Goal: Transaction & Acquisition: Purchase product/service

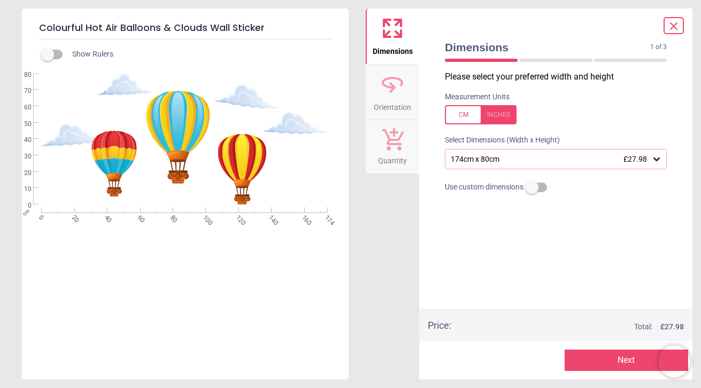
scroll to position [61, 0]
click at [660, 161] on icon at bounding box center [656, 159] width 11 height 11
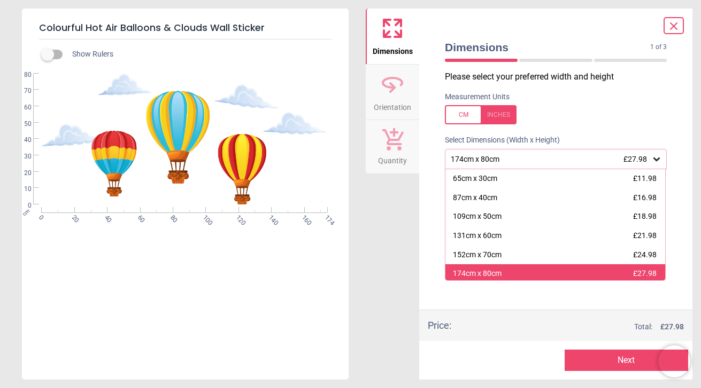
scroll to position [0, 0]
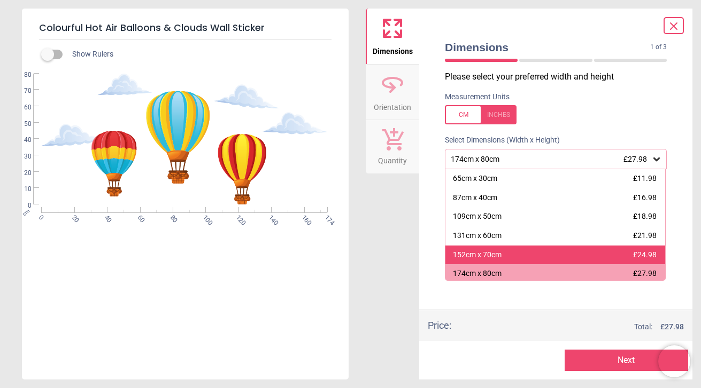
click at [524, 259] on div "152cm x 70cm £24.98" at bounding box center [555, 255] width 220 height 19
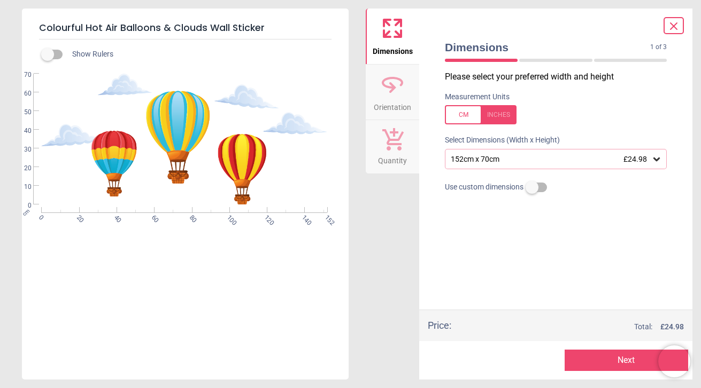
click at [613, 158] on div "152cm x 70cm £24.98" at bounding box center [549, 159] width 201 height 9
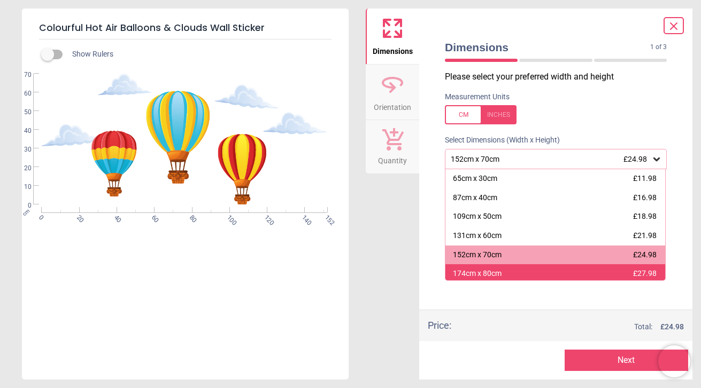
click at [554, 276] on div "174cm x 80cm £27.98" at bounding box center [555, 274] width 220 height 19
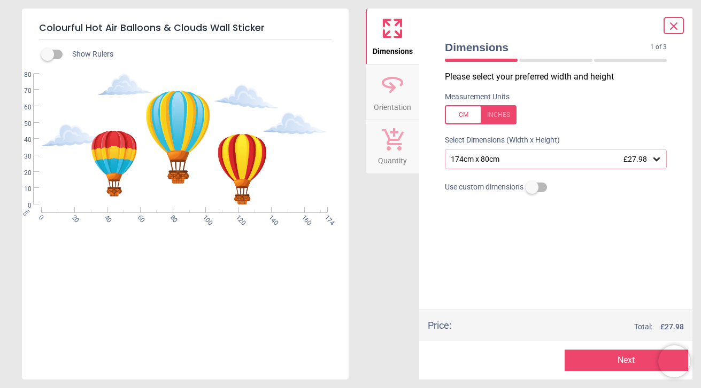
click at [374, 100] on span "Orientation" at bounding box center [392, 105] width 37 height 16
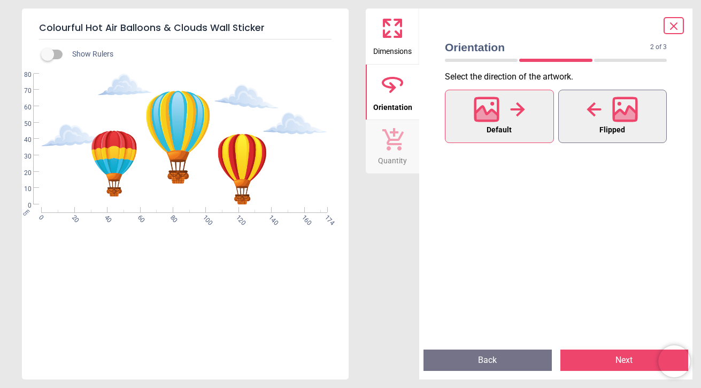
click at [611, 111] on div at bounding box center [611, 110] width 51 height 28
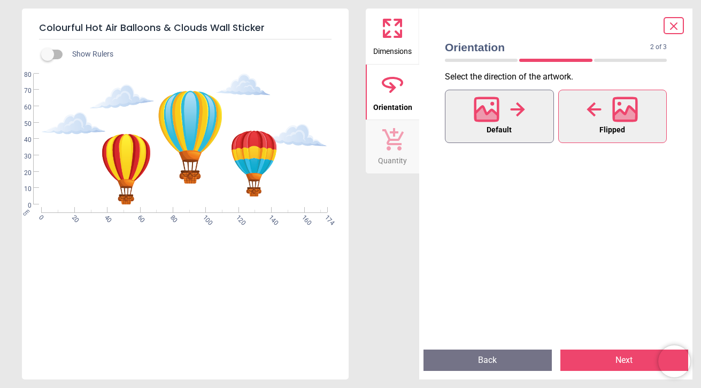
click at [532, 116] on button "Default" at bounding box center [499, 116] width 109 height 53
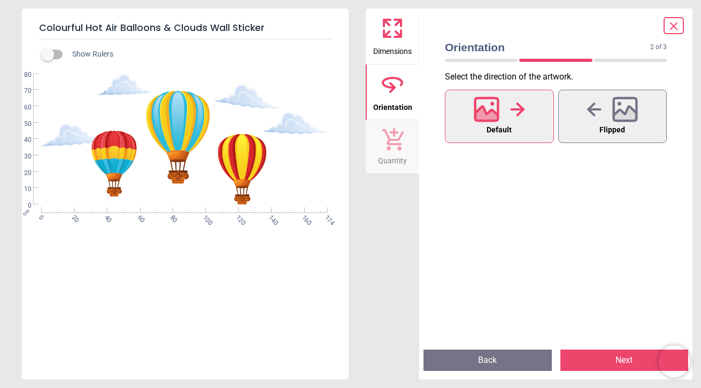
click at [532, 116] on button "Default" at bounding box center [499, 116] width 109 height 53
click at [382, 159] on span "Quantity" at bounding box center [392, 159] width 29 height 16
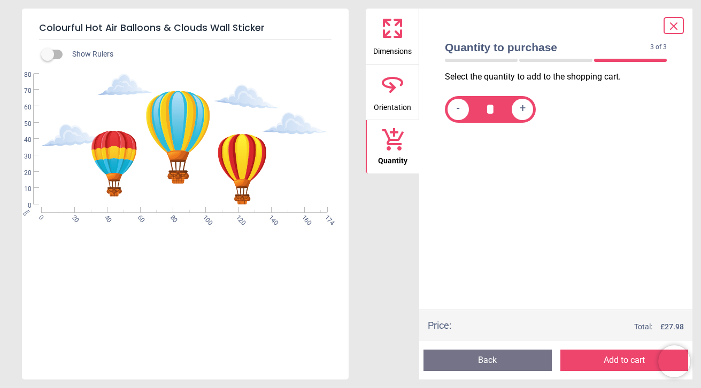
click at [394, 81] on icon at bounding box center [392, 85] width 26 height 26
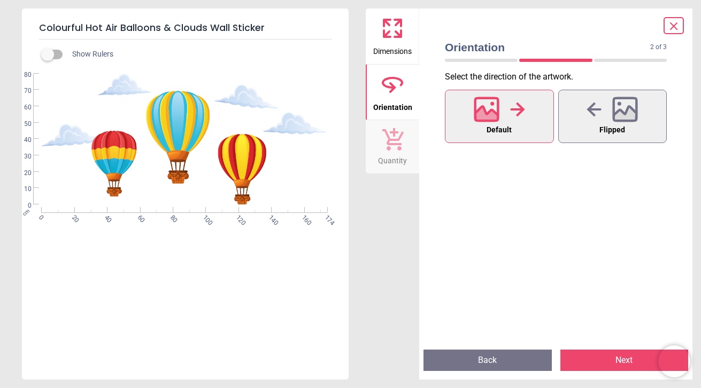
click at [389, 38] on icon at bounding box center [392, 28] width 26 height 26
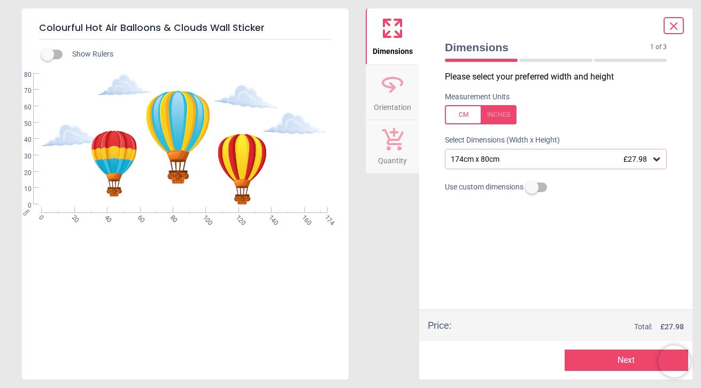
click at [515, 159] on div "174cm x 80cm £27.98" at bounding box center [549, 159] width 201 height 9
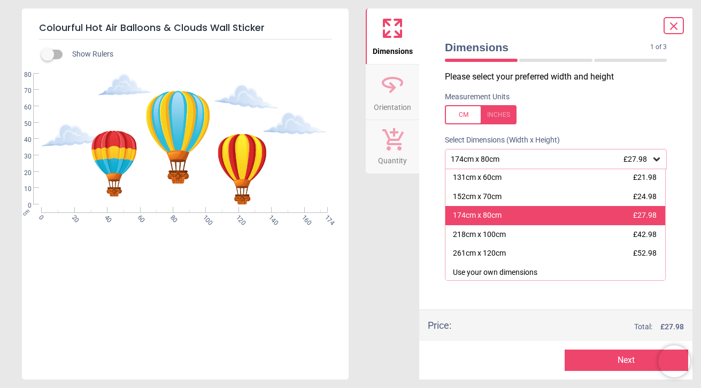
scroll to position [58, 0]
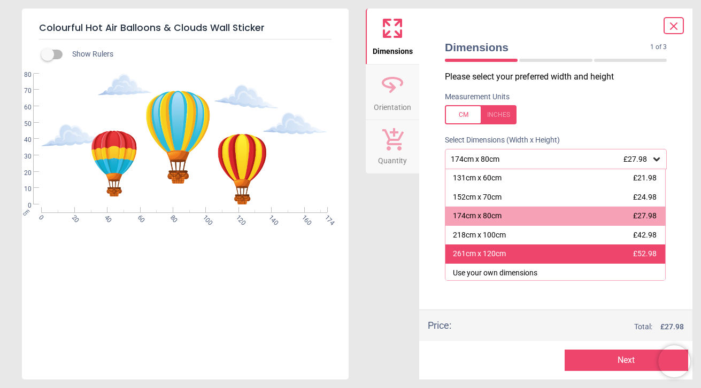
click at [493, 254] on div "261cm x 120cm" at bounding box center [479, 254] width 53 height 11
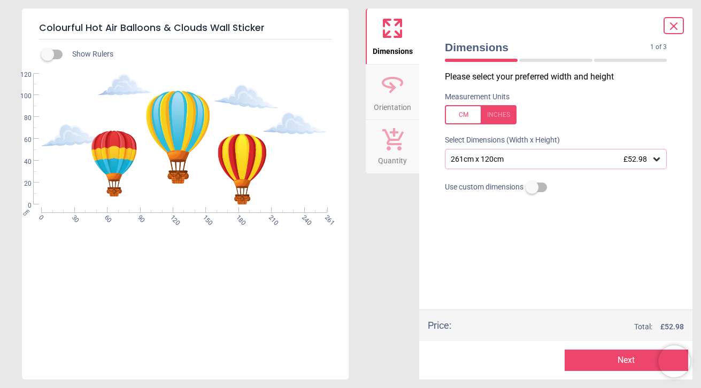
click at [496, 166] on div "261cm x 120cm £52.98" at bounding box center [556, 159] width 222 height 20
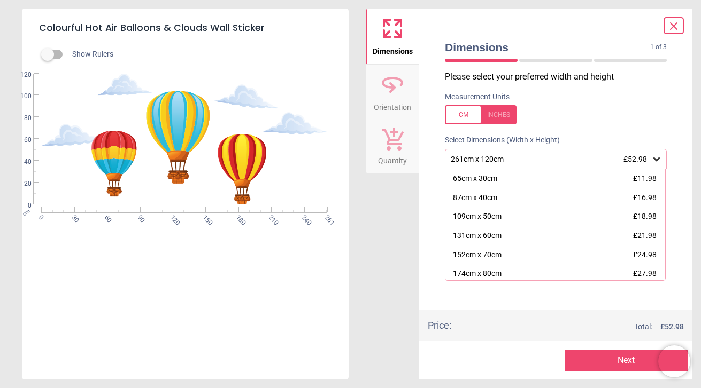
scroll to position [39, 0]
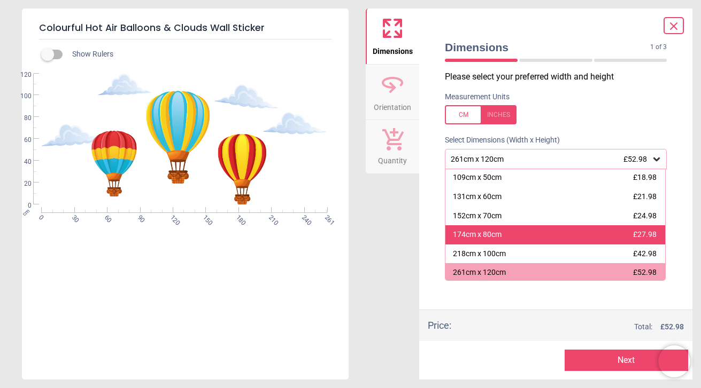
click at [493, 232] on div "174cm x 80cm" at bounding box center [477, 235] width 49 height 11
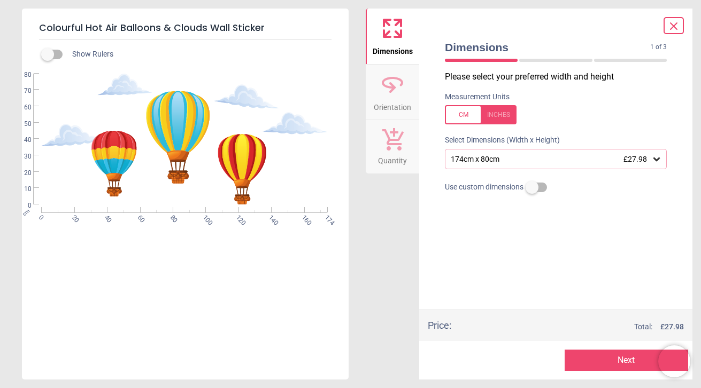
click at [486, 160] on div "174cm x 80cm £27.98" at bounding box center [549, 159] width 201 height 9
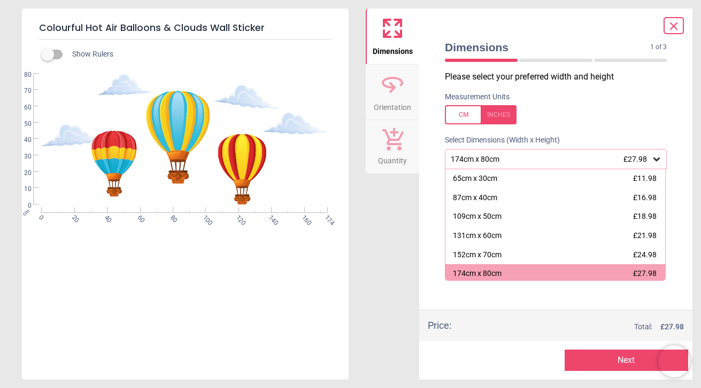
scroll to position [2, 0]
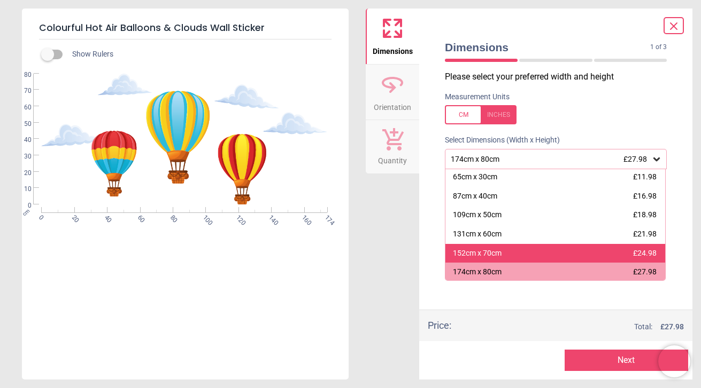
click at [491, 253] on div "152cm x 70cm" at bounding box center [477, 253] width 49 height 11
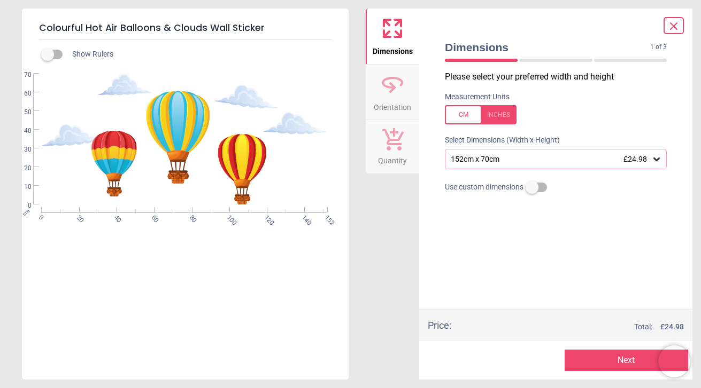
click at [495, 159] on div "152cm x 70cm £24.98" at bounding box center [549, 159] width 201 height 9
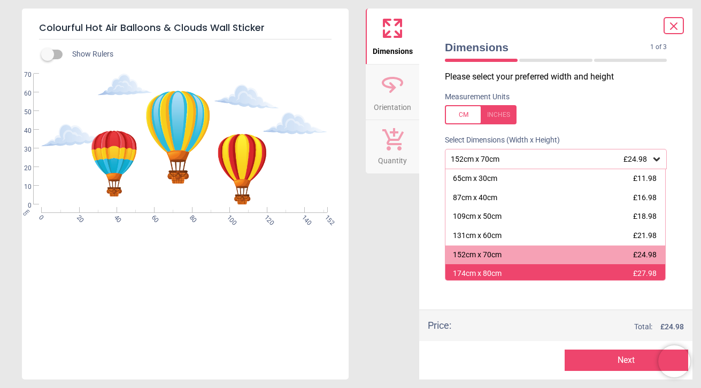
click at [485, 266] on div "174cm x 80cm £27.98" at bounding box center [555, 274] width 220 height 19
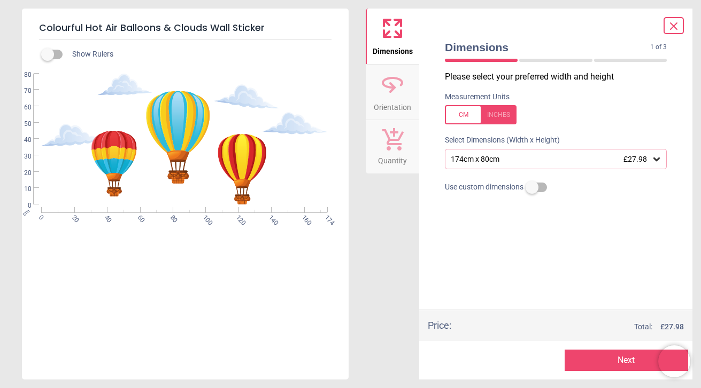
click at [521, 162] on div "174cm x 80cm £27.98" at bounding box center [549, 159] width 201 height 9
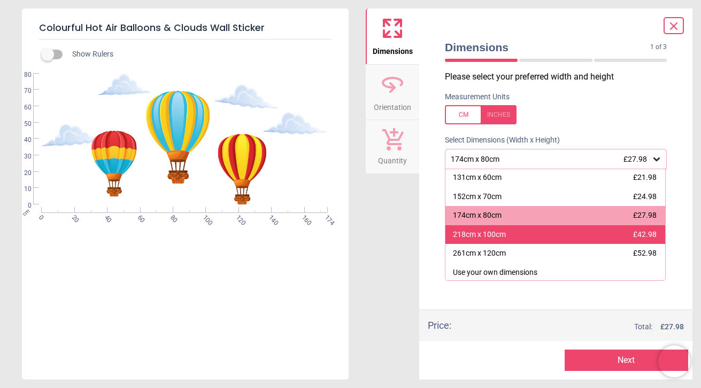
scroll to position [58, 0]
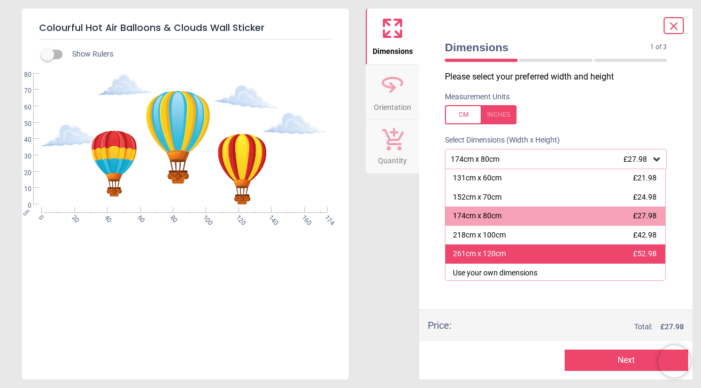
click at [507, 254] on div "261cm x 120cm £52.98" at bounding box center [555, 254] width 220 height 19
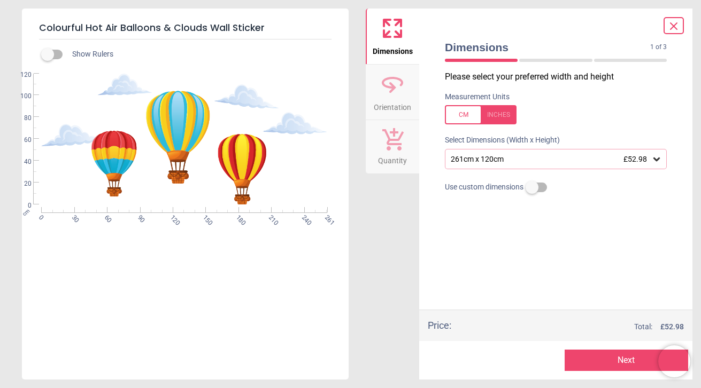
click at [546, 158] on div "261cm x 120cm £52.98" at bounding box center [549, 159] width 201 height 9
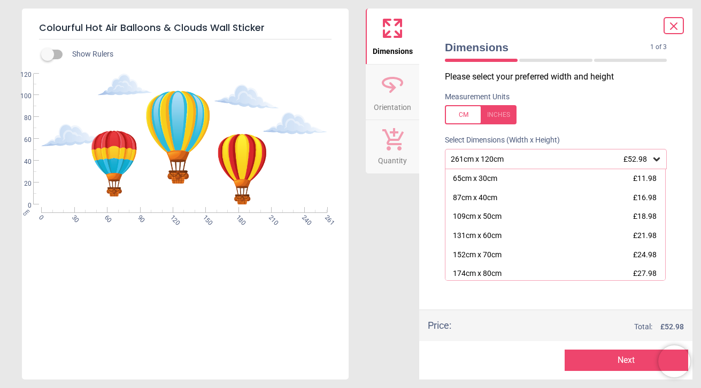
scroll to position [39, 0]
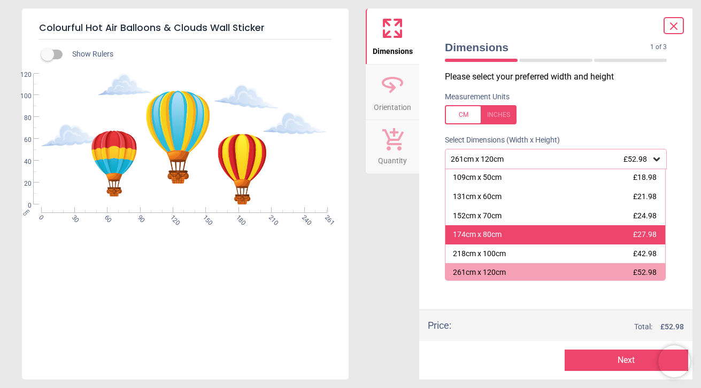
click at [508, 228] on div "174cm x 80cm £27.98" at bounding box center [555, 234] width 220 height 19
